Goal: Task Accomplishment & Management: Use online tool/utility

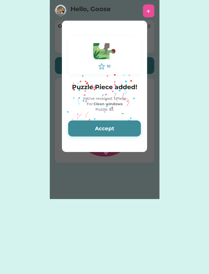
click at [128, 127] on button "Accept" at bounding box center [104, 128] width 73 height 16
click at [133, 130] on button "Accept" at bounding box center [104, 128] width 73 height 16
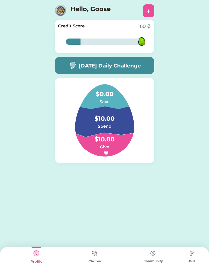
click at [99, 255] on img at bounding box center [95, 253] width 10 height 10
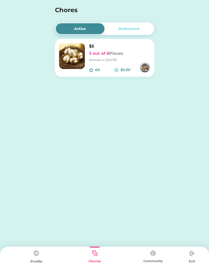
click at [74, 61] on img at bounding box center [72, 56] width 26 height 26
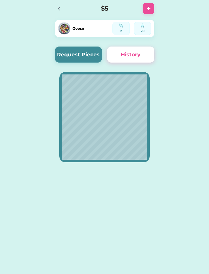
click at [83, 56] on button "Request Pieces" at bounding box center [78, 55] width 47 height 16
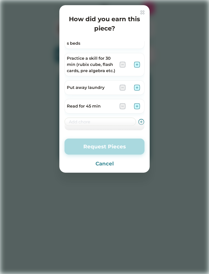
scroll to position [53, 0]
click at [140, 103] on img at bounding box center [137, 106] width 6 height 6
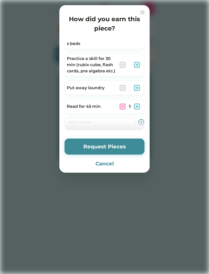
click at [126, 146] on button "Request Pieces" at bounding box center [105, 147] width 80 height 16
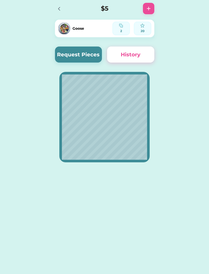
click at [81, 54] on button "Request Pieces" at bounding box center [78, 55] width 47 height 16
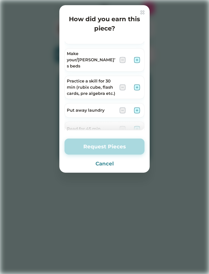
scroll to position [31, 0]
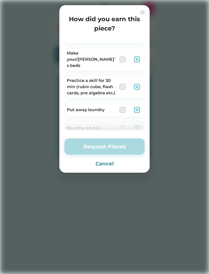
click at [103, 161] on button "Cancel" at bounding box center [105, 164] width 80 height 8
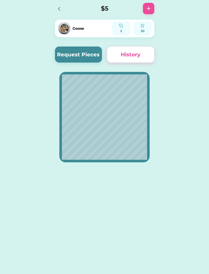
click at [82, 57] on button "Request Pieces" at bounding box center [78, 55] width 47 height 16
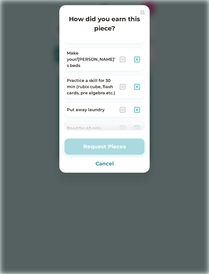
click at [138, 57] on img at bounding box center [137, 59] width 6 height 6
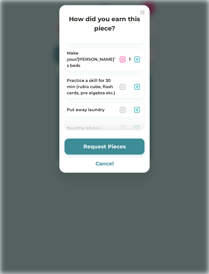
click at [129, 151] on button "Request Pieces" at bounding box center [105, 147] width 80 height 16
